Goal: Communication & Community: Answer question/provide support

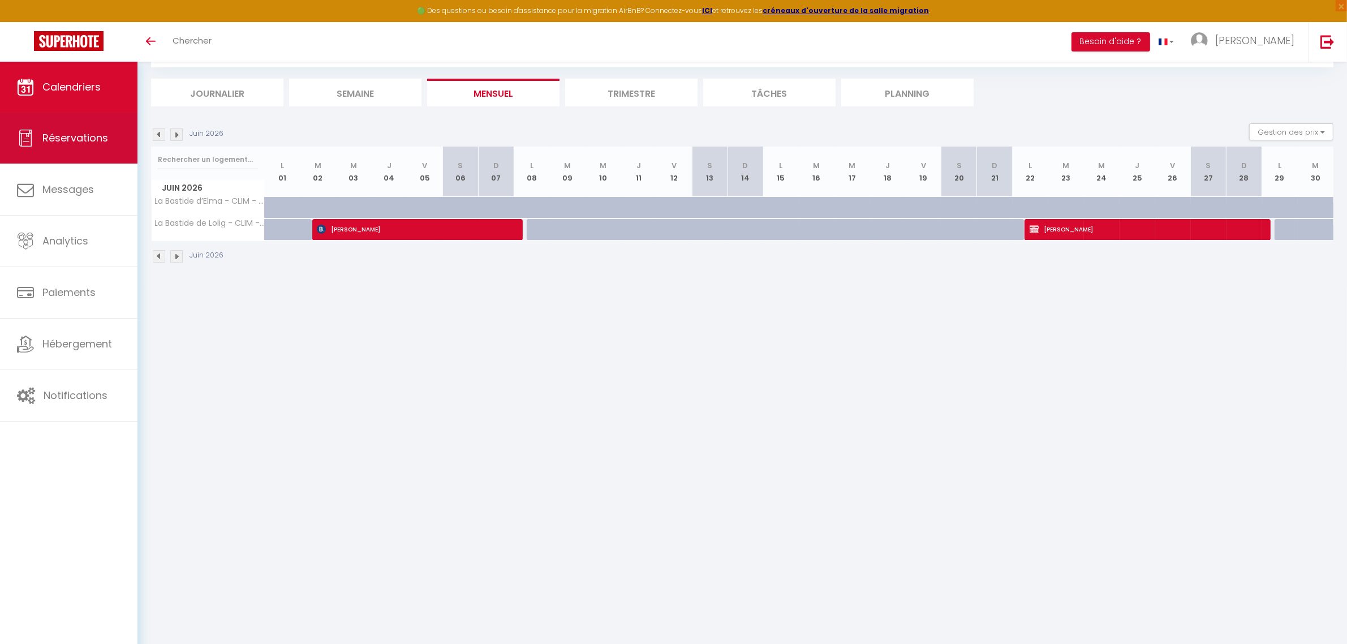
click at [76, 143] on span "Réservations" at bounding box center [75, 138] width 66 height 14
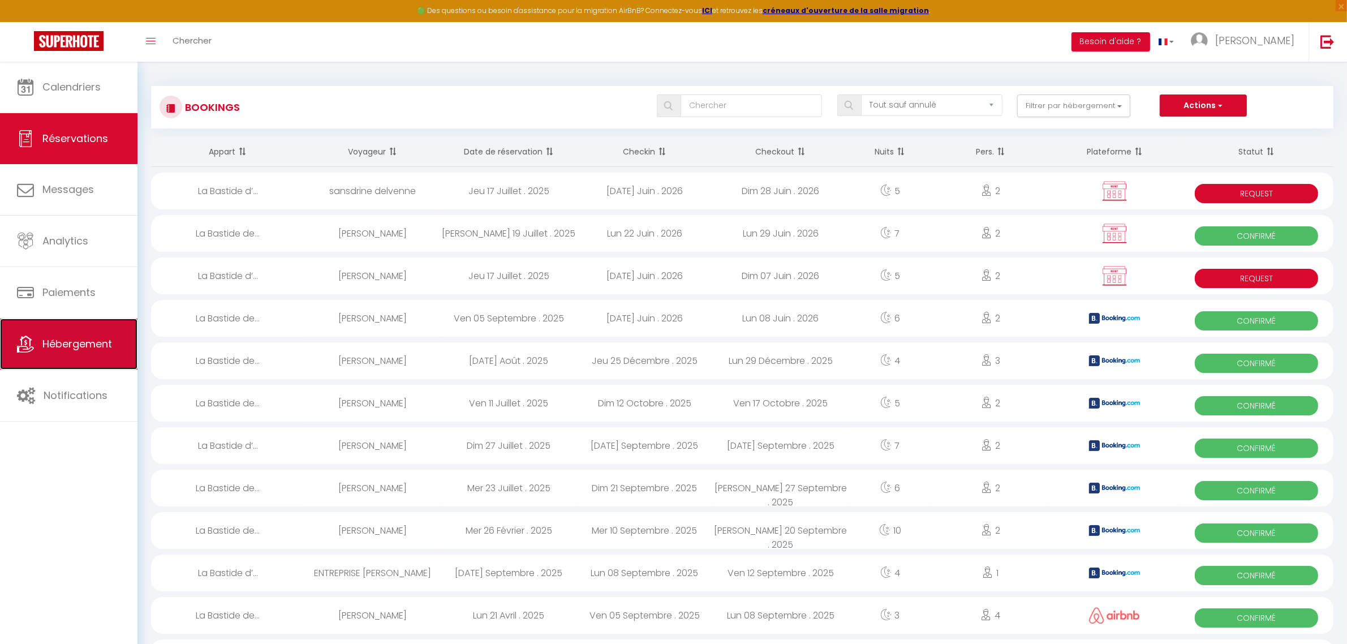
click at [55, 337] on link "Hébergement" at bounding box center [68, 343] width 137 height 51
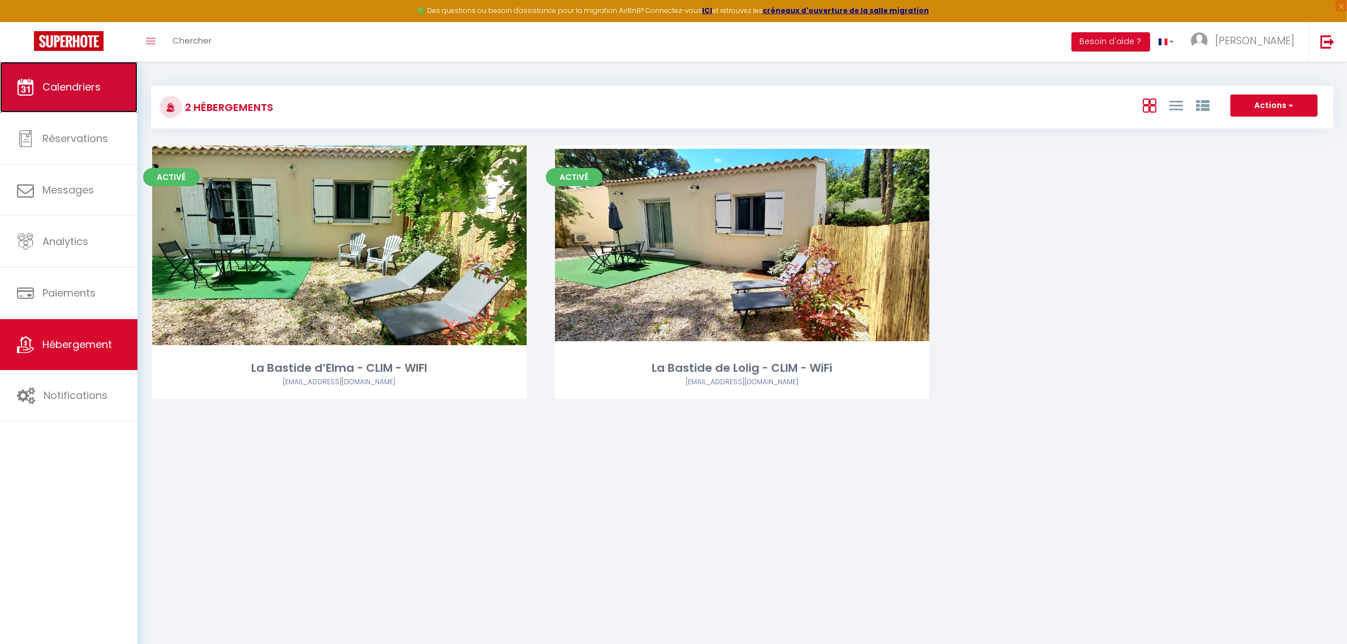
click at [88, 92] on span "Calendriers" at bounding box center [71, 87] width 58 height 14
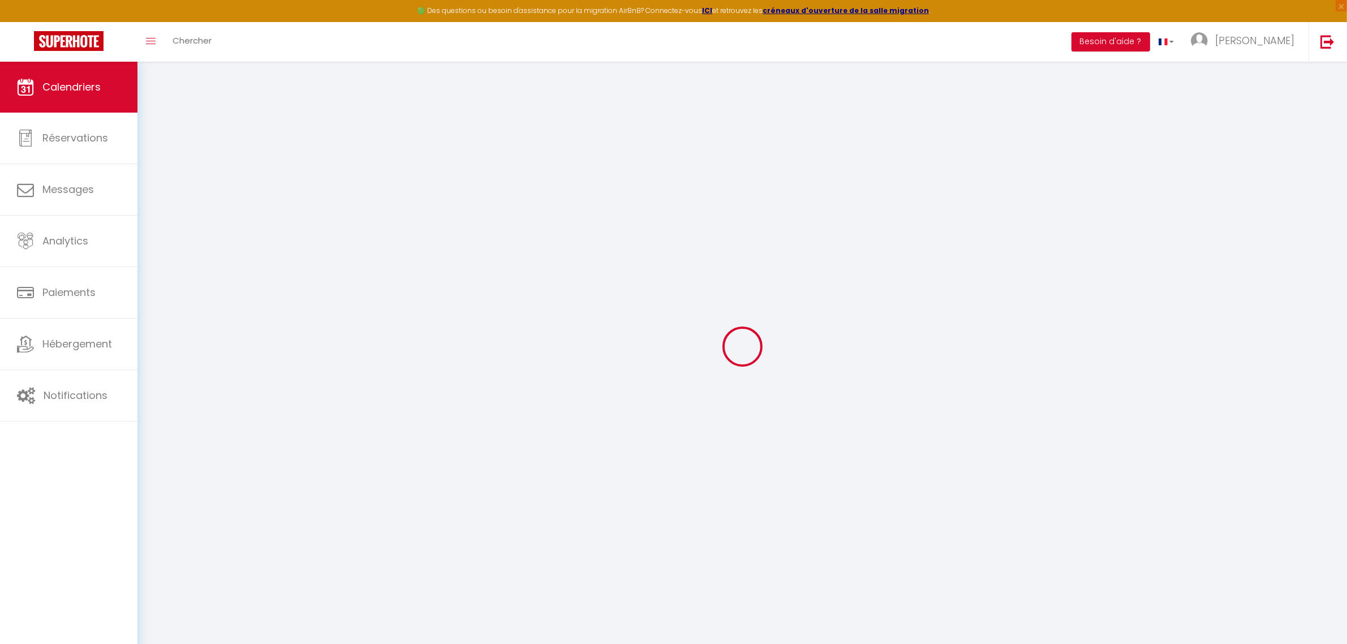
select select
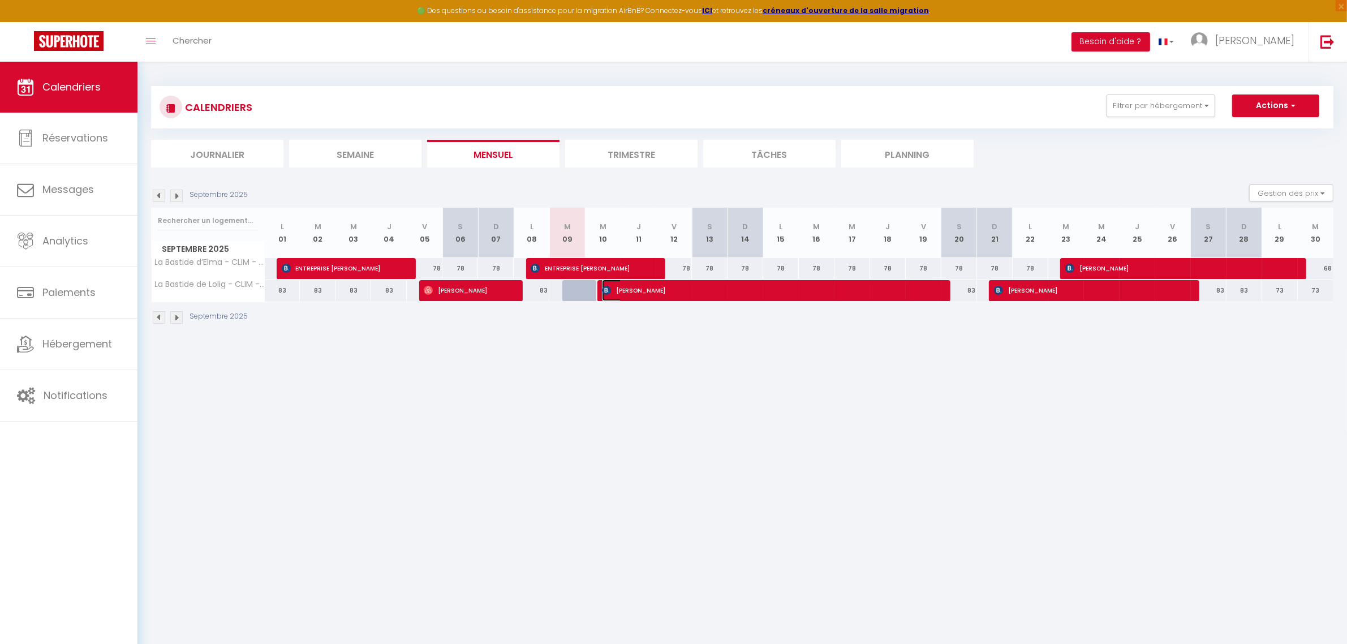
click at [654, 295] on span "[PERSON_NAME]" at bounding box center [768, 289] width 333 height 21
select select "OK"
select select "0"
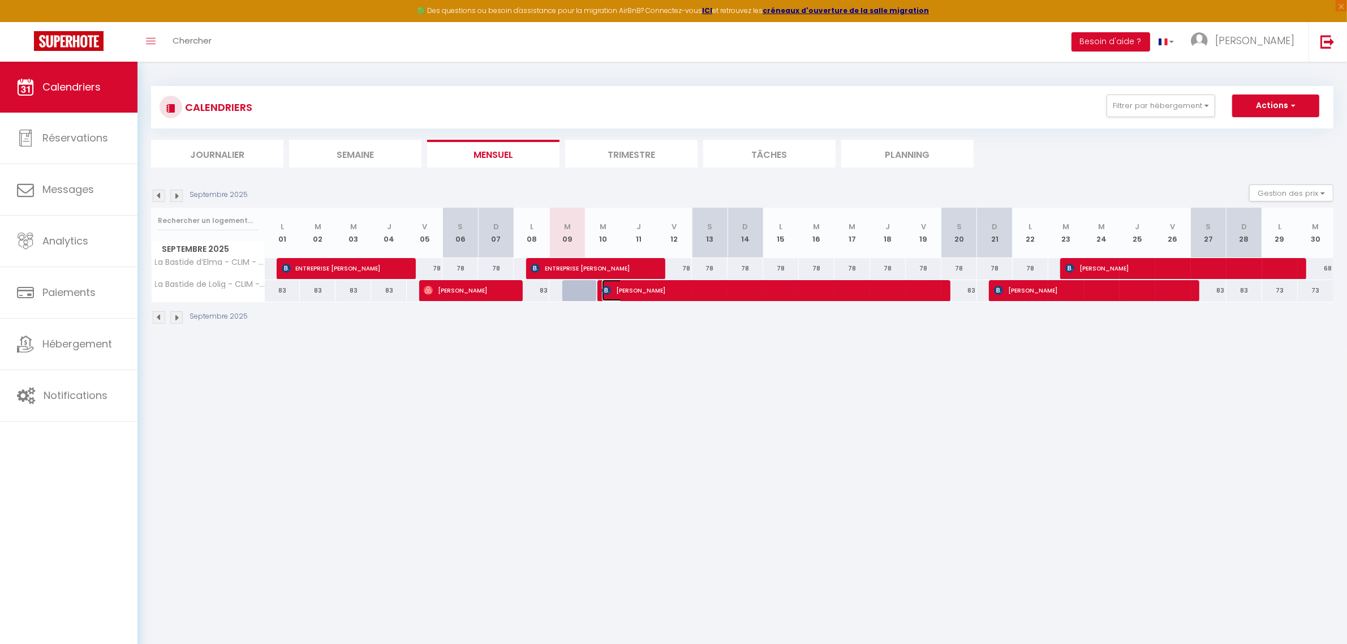
select select "1"
select select
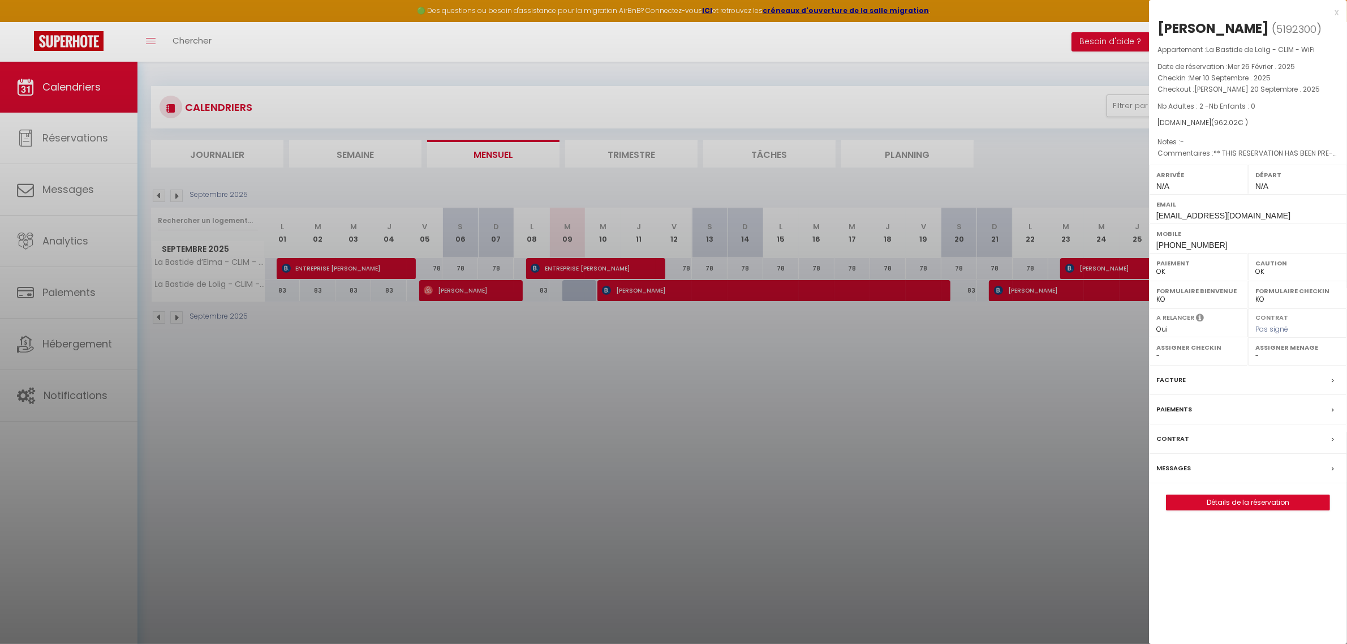
click at [1185, 469] on label "Messages" at bounding box center [1173, 468] width 35 height 12
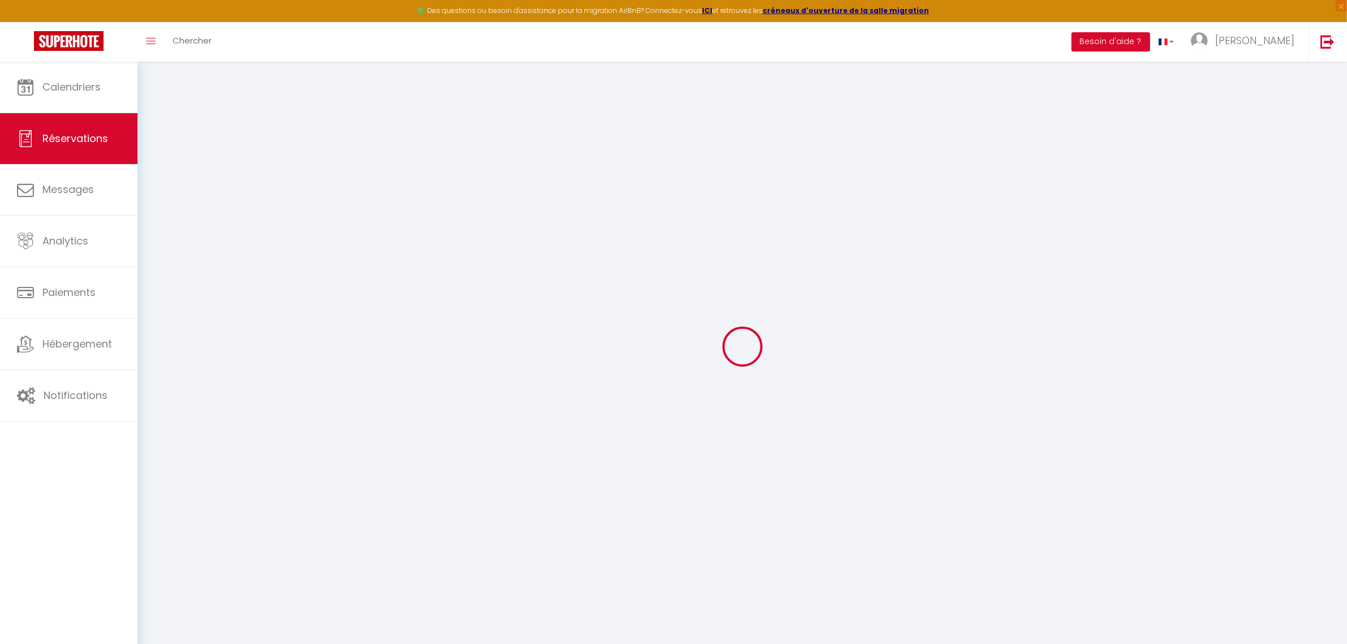
select select
checkbox input "false"
type textarea "** THIS RESERVATION HAS BEEN PRE-PAID ** Approximate time of arrival: between 1…"
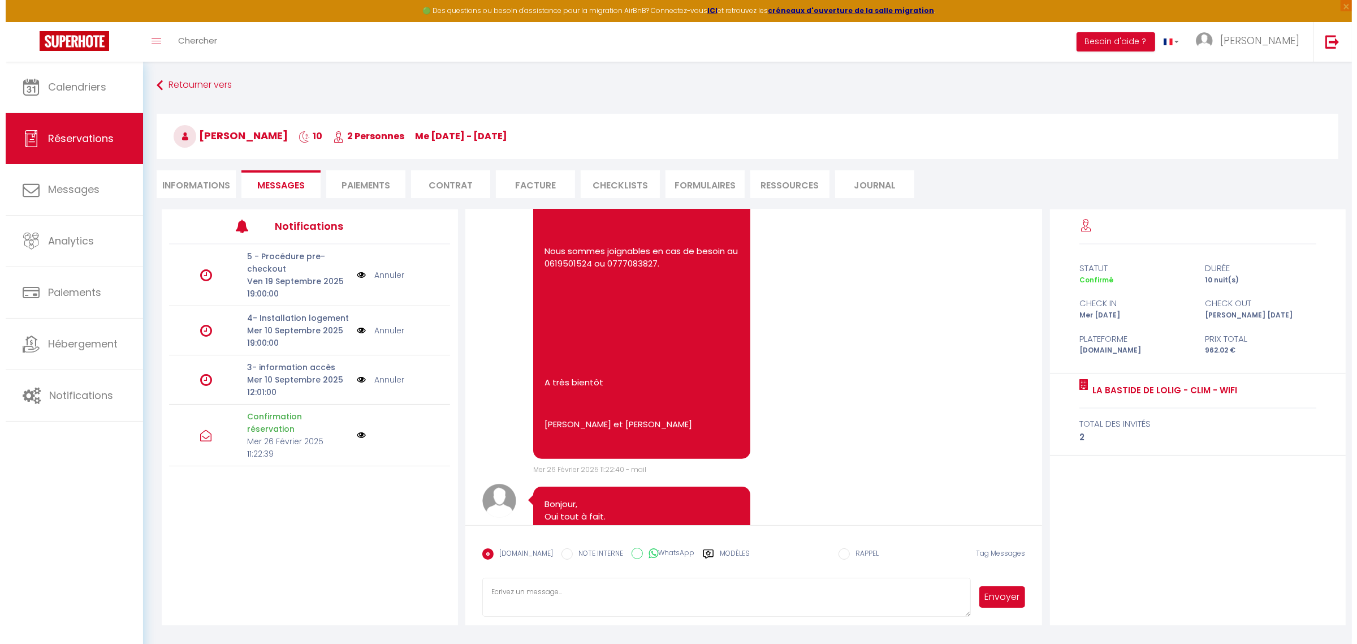
scroll to position [1279, 0]
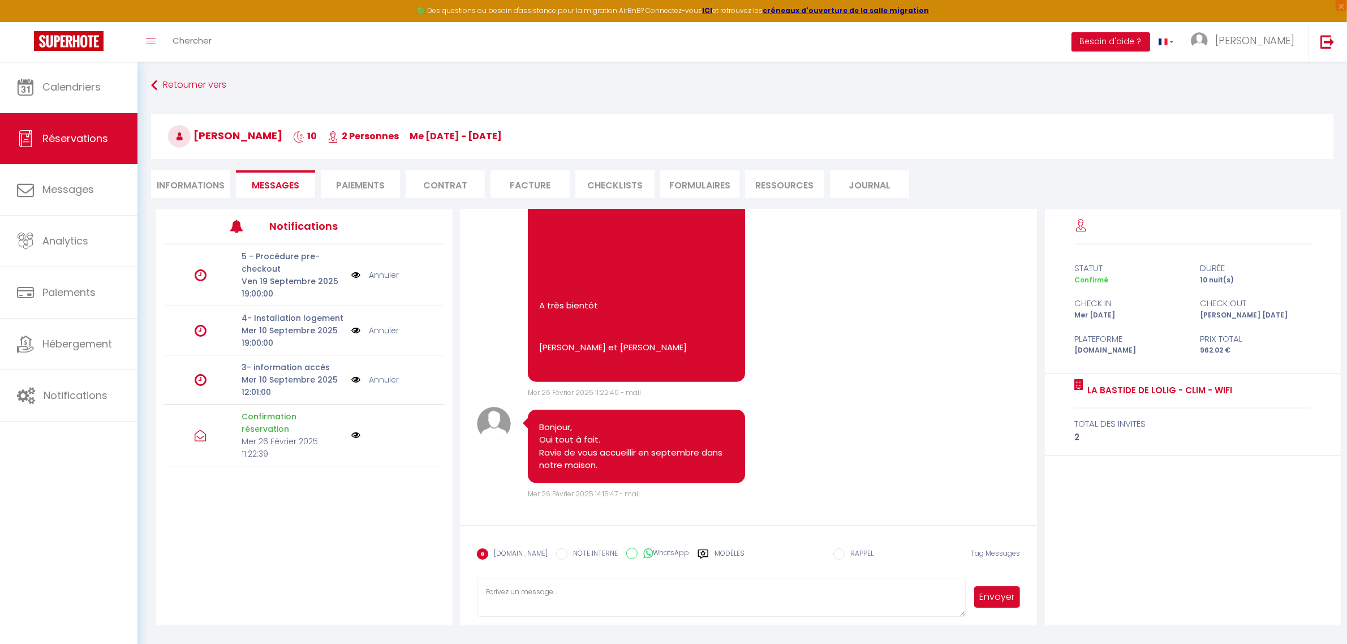
click at [199, 330] on icon at bounding box center [201, 331] width 12 height 14
click at [278, 383] on p "Mer 10 Septembre 2025 12:01:00" at bounding box center [293, 385] width 102 height 25
click at [201, 382] on icon at bounding box center [201, 380] width 12 height 14
click at [356, 380] on img at bounding box center [355, 379] width 9 height 12
click at [0, 0] on div "Voir le Message × Message {}" at bounding box center [0, 0] width 0 height 0
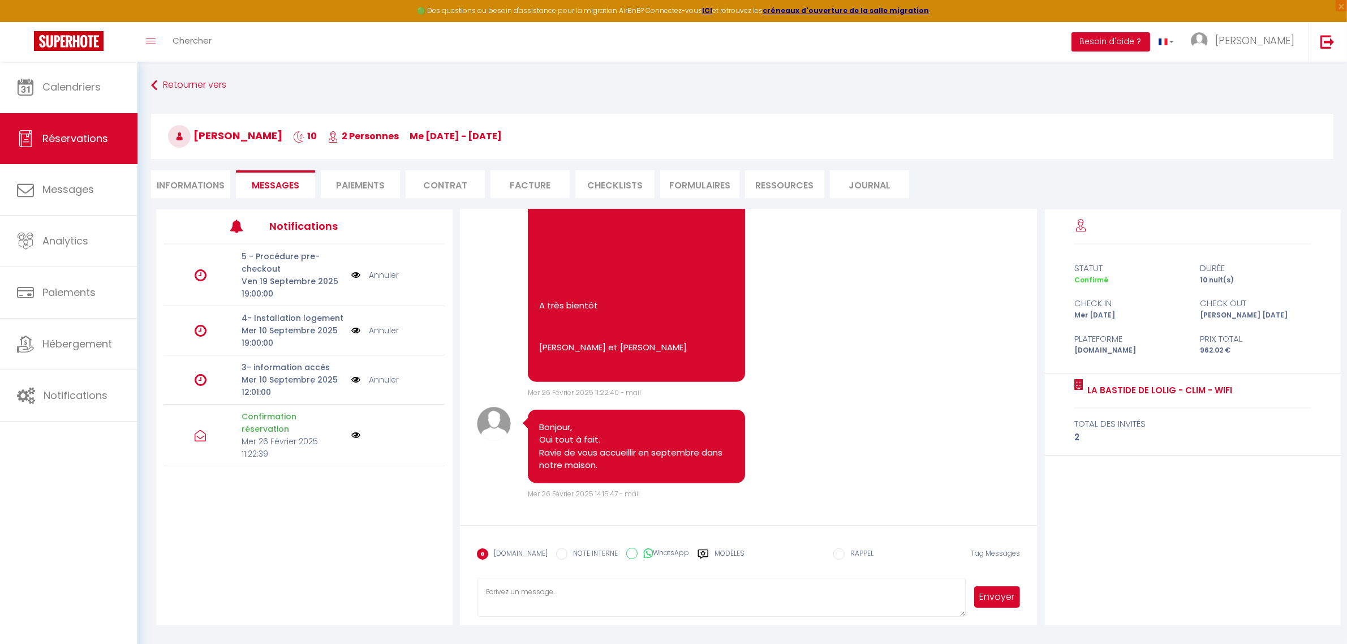
click at [0, 0] on div "Voir le Message × Message {}" at bounding box center [0, 0] width 0 height 0
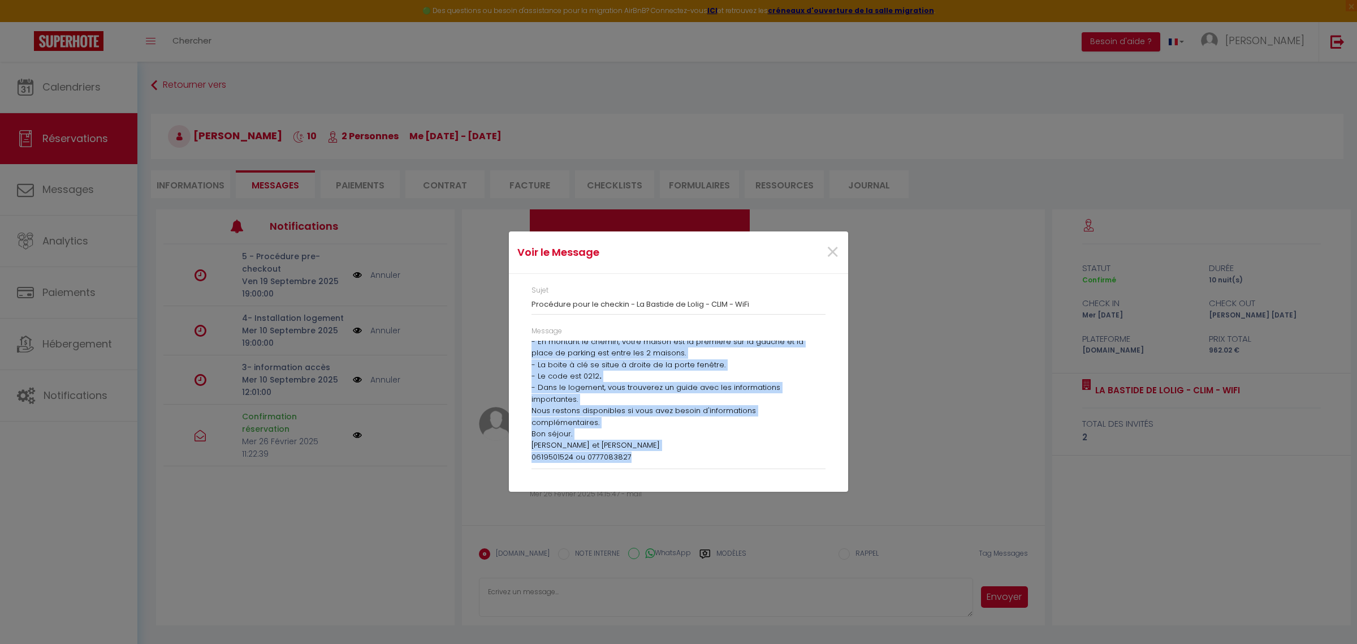
drag, startPoint x: 531, startPoint y: 346, endPoint x: 637, endPoint y: 463, distance: 158.2
click at [637, 463] on div "Message [PERSON_NAME] Vous trouverez ci dessous les informations nécessaires po…" at bounding box center [678, 403] width 309 height 154
copy div "[PERSON_NAME] trouverez ci dessous les informations nécessaires pour accéder au…"
click at [585, 589] on div "Voir le Message × Sujet Procédure pour le checkin - La Bastide de Lolig - CLIM …" at bounding box center [678, 322] width 339 height 644
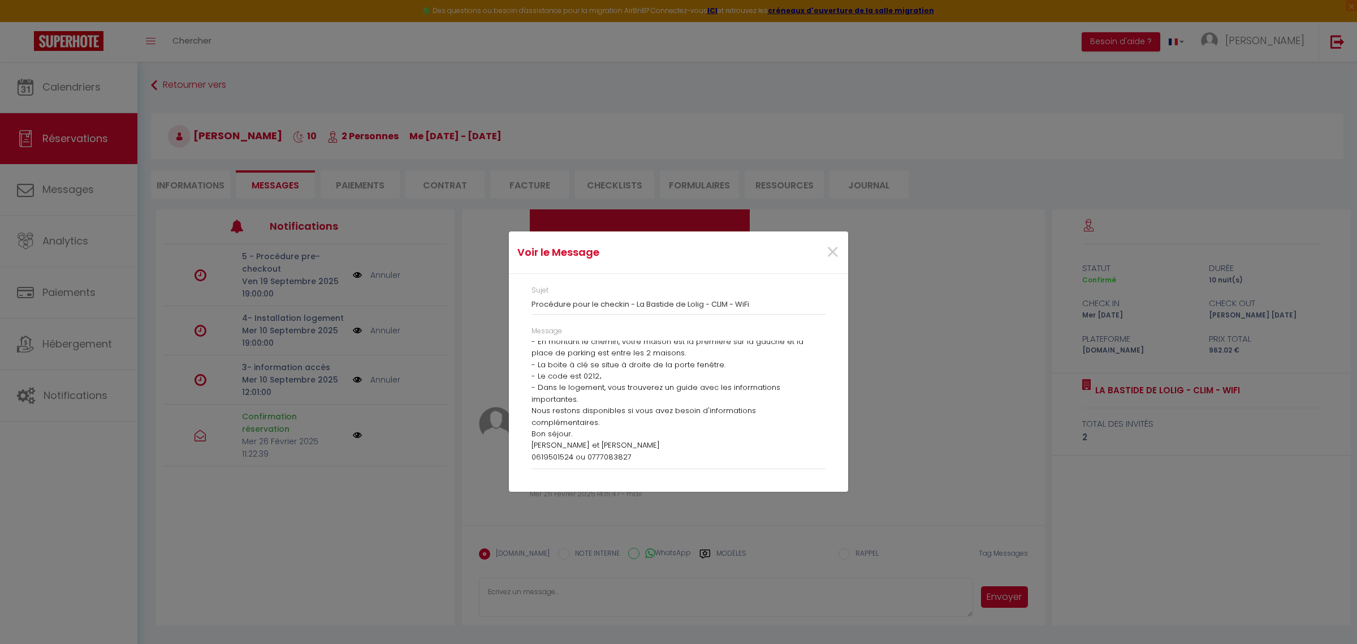
click at [585, 589] on div "Voir le Message × Sujet Procédure pour le checkin - La Bastide de Lolig - CLIM …" at bounding box center [678, 322] width 339 height 644
drag, startPoint x: 585, startPoint y: 589, endPoint x: 835, endPoint y: 253, distance: 418.8
click at [835, 253] on span "×" at bounding box center [833, 252] width 14 height 34
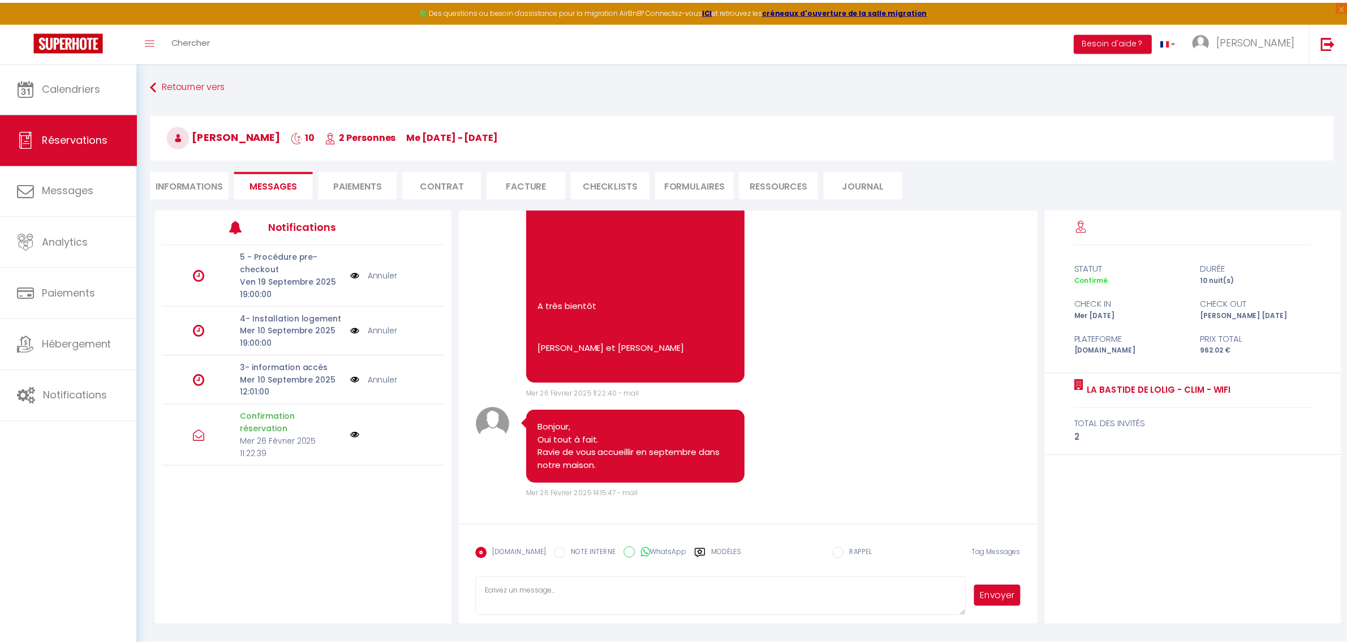
scroll to position [1279, 0]
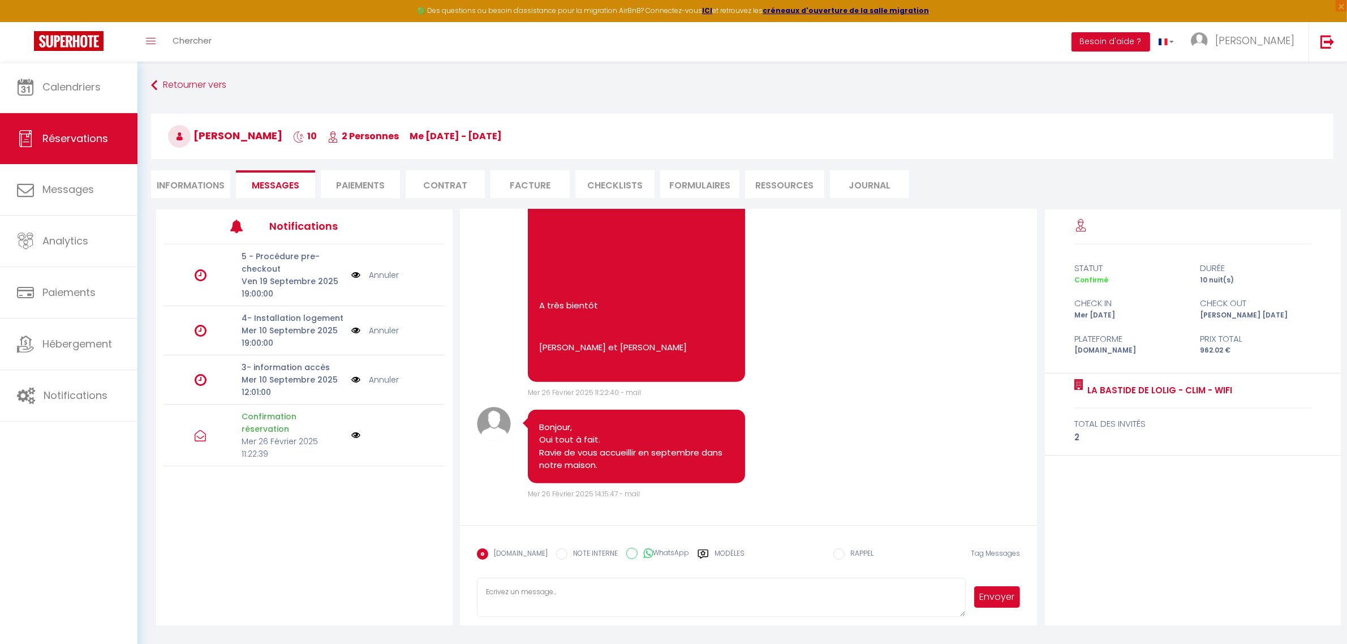
click at [563, 587] on textarea at bounding box center [721, 597] width 489 height 40
paste textarea "[PERSON_NAME] Vous trouverez ci dessous les informations nécessaires pour accéd…"
click at [515, 592] on textarea "[PERSON_NAME] Vous trouverez ci dessous les informations nécessaires pour accéd…" at bounding box center [721, 597] width 489 height 40
click at [549, 597] on textarea "[PERSON_NAME] Vous trouverez ci dessous les informations nécessaires pour accéd…" at bounding box center [721, 597] width 489 height 40
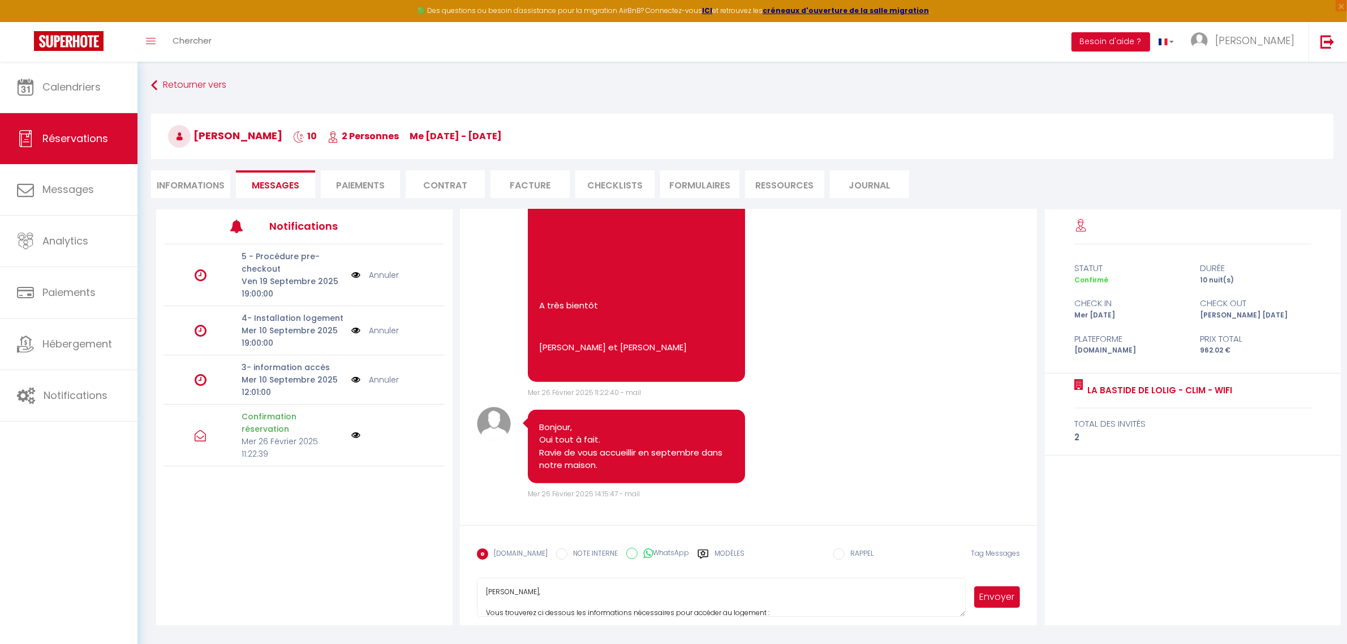
click at [571, 601] on textarea "[PERSON_NAME], Vous trouverez ci dessous les informations nécessaires pour accé…" at bounding box center [721, 597] width 489 height 40
type textarea "[PERSON_NAME], Vous trouverez ci dessous les informations nécessaires pour accé…"
click at [982, 601] on button "Envoyer" at bounding box center [997, 596] width 46 height 21
